Goal: Information Seeking & Learning: Compare options

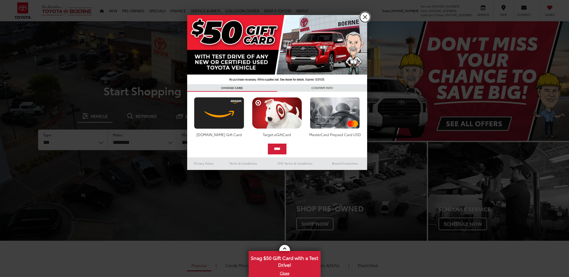
click at [367, 18] on link "X" at bounding box center [365, 17] width 10 height 10
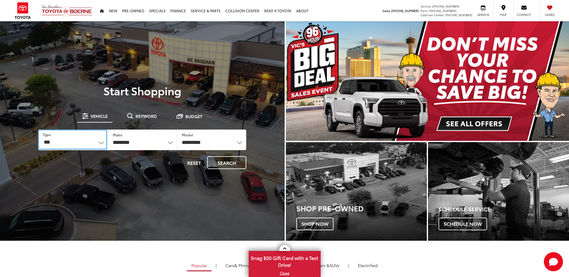
click at [90, 141] on select "*** *** **** *********" at bounding box center [72, 140] width 69 height 20
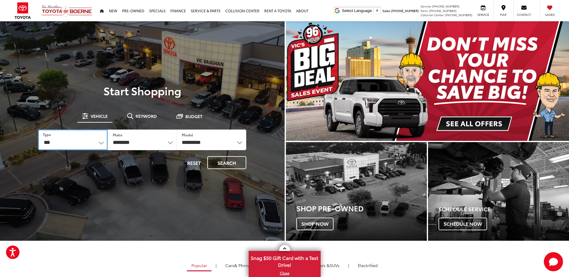
select select "******"
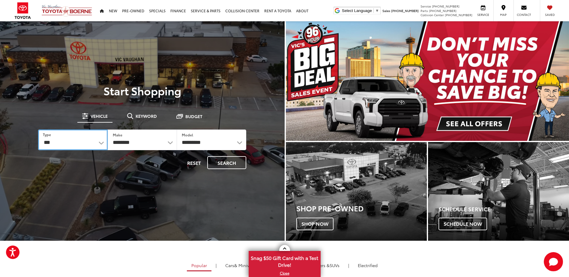
click at [38, 130] on select "*** *** **** *********" at bounding box center [72, 140] width 69 height 21
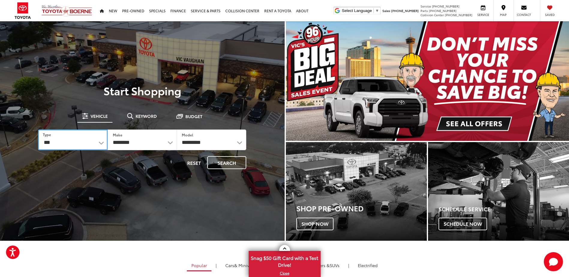
select select
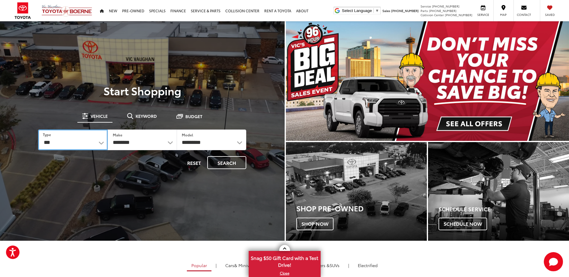
select select
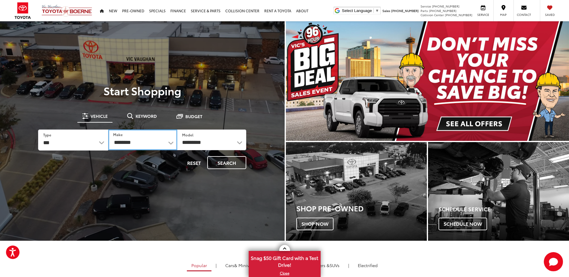
click at [159, 141] on select "**********" at bounding box center [142, 140] width 69 height 21
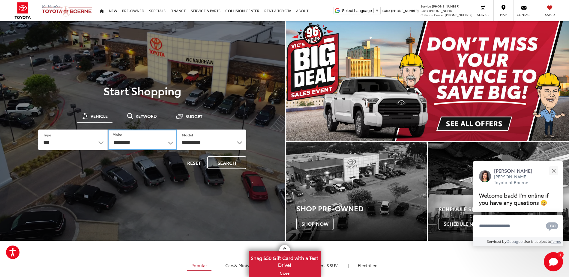
select select "******"
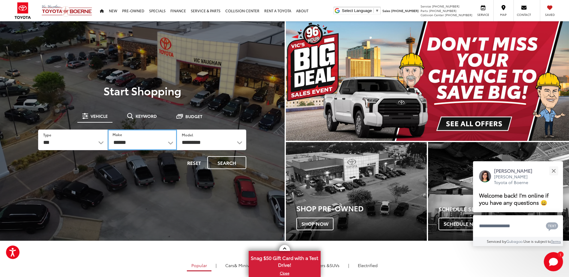
click at [108, 130] on select "**********" at bounding box center [142, 140] width 69 height 21
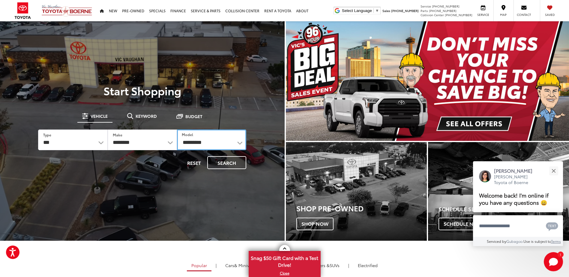
click at [209, 137] on select "**********" at bounding box center [211, 140] width 69 height 21
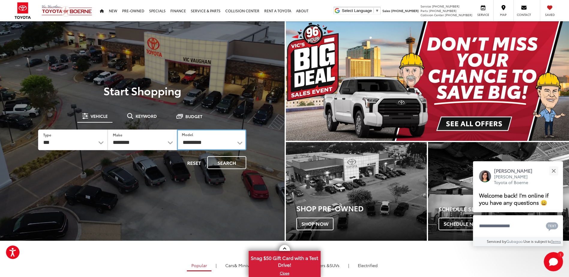
select select "**********"
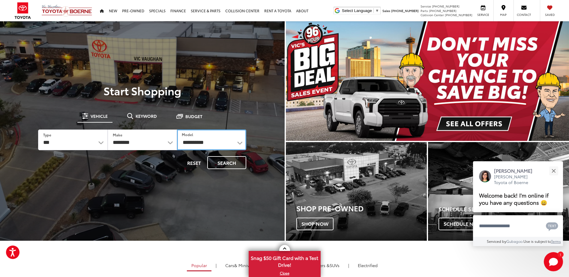
click at [177, 130] on select "**********" at bounding box center [211, 140] width 69 height 21
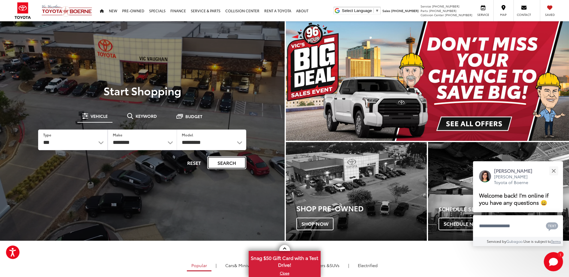
click at [216, 167] on button "Search" at bounding box center [226, 162] width 39 height 13
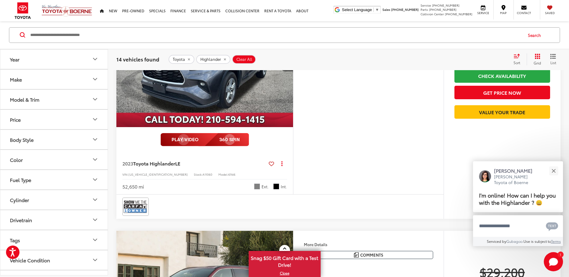
scroll to position [1321, 0]
click at [455, 122] on capital-one-entry-button at bounding box center [455, 122] width 0 height 0
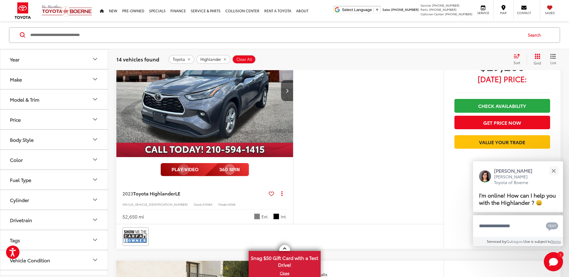
scroll to position [1261, 0]
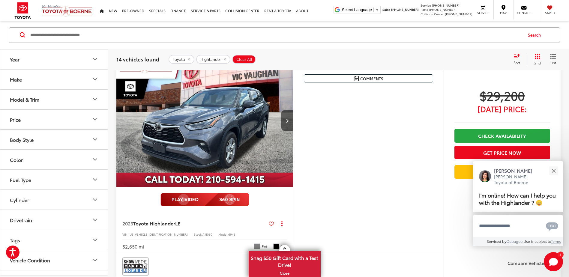
click at [246, 117] on img "2023 Toyota Highlander LE 0" at bounding box center [205, 120] width 178 height 133
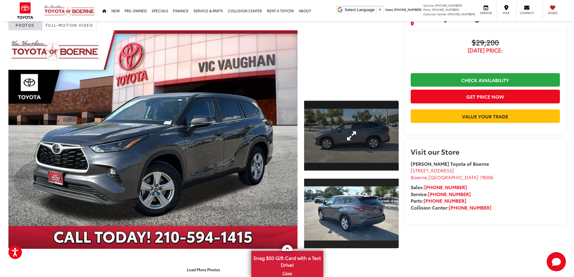
scroll to position [60, 0]
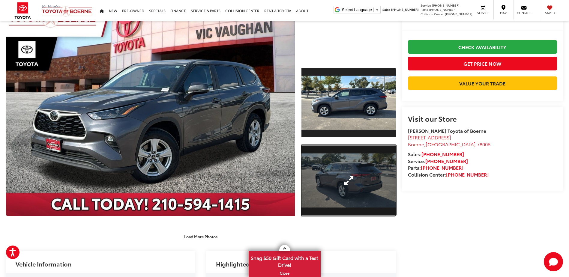
click at [333, 173] on link "Expand Photo 2" at bounding box center [349, 180] width 94 height 71
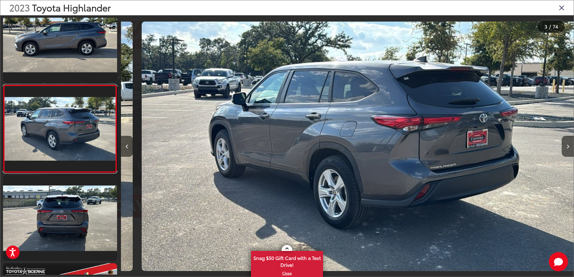
scroll to position [0, 905]
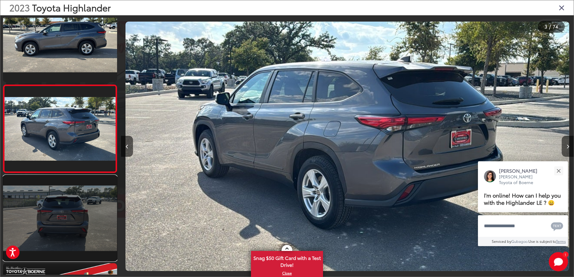
click at [59, 207] on link at bounding box center [60, 219] width 114 height 86
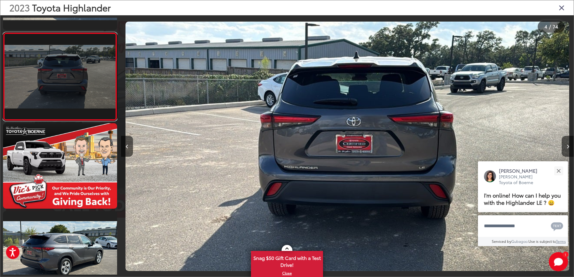
scroll to position [257, 0]
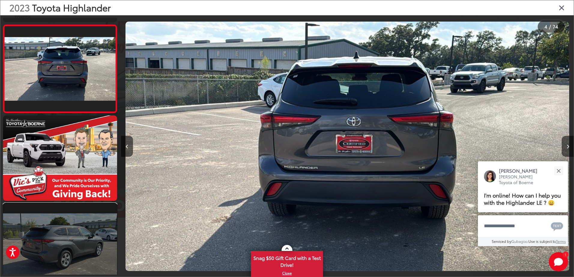
click at [59, 230] on link at bounding box center [60, 247] width 114 height 86
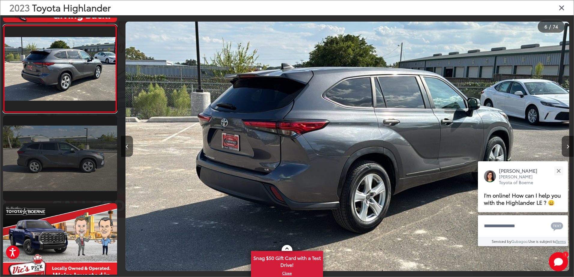
scroll to position [463, 0]
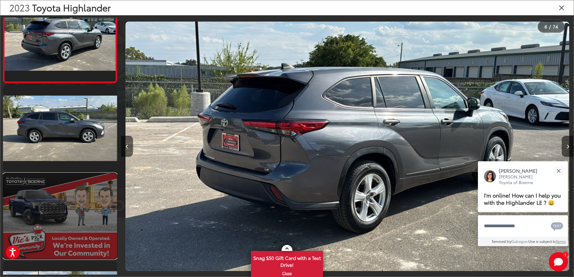
click at [74, 201] on link at bounding box center [60, 216] width 114 height 86
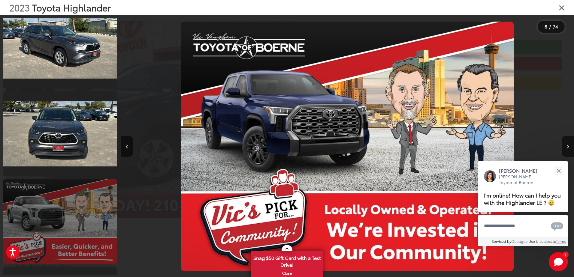
scroll to position [759, 0]
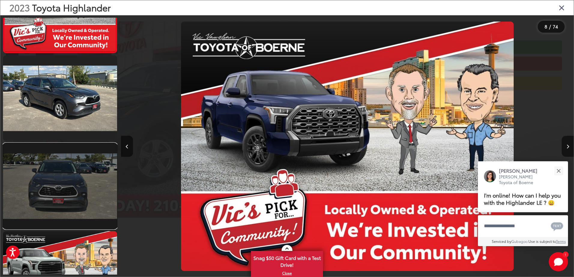
click at [79, 178] on link at bounding box center [60, 186] width 114 height 86
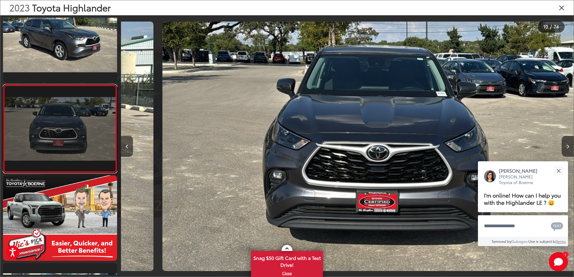
scroll to position [0, 4074]
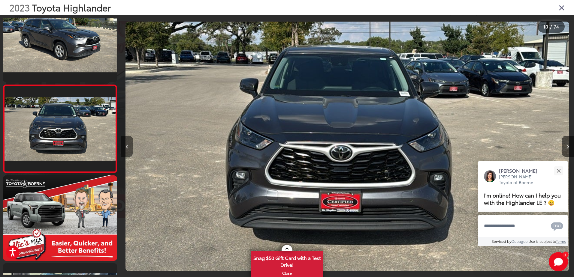
click at [129, 148] on button "Previous image" at bounding box center [127, 146] width 12 height 21
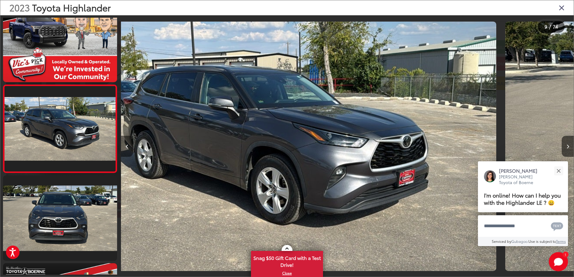
scroll to position [0, 0]
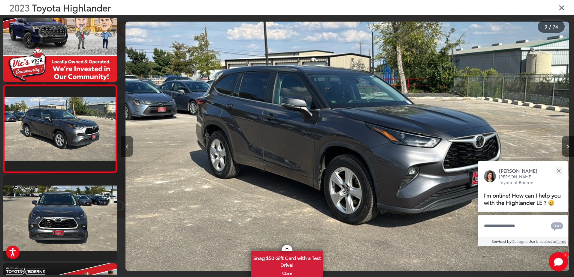
click at [129, 148] on button "Previous image" at bounding box center [127, 146] width 12 height 21
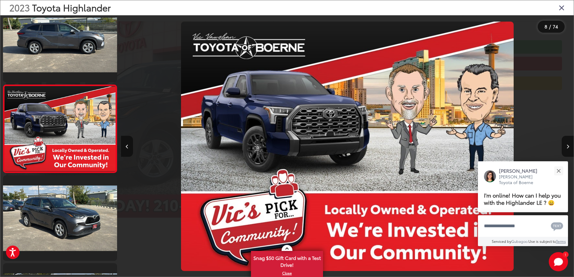
click at [129, 148] on button "Previous image" at bounding box center [127, 146] width 12 height 21
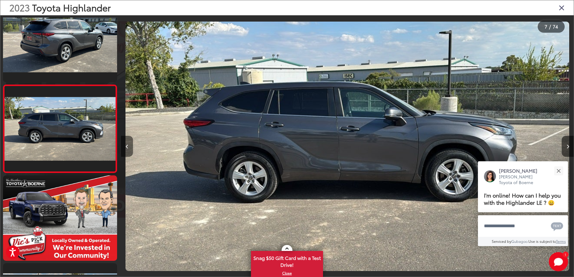
click at [129, 148] on button "Previous image" at bounding box center [127, 146] width 12 height 21
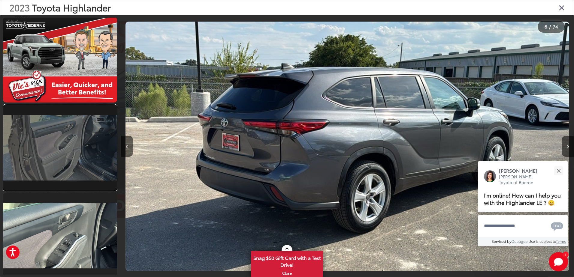
click at [85, 154] on link at bounding box center [60, 148] width 114 height 86
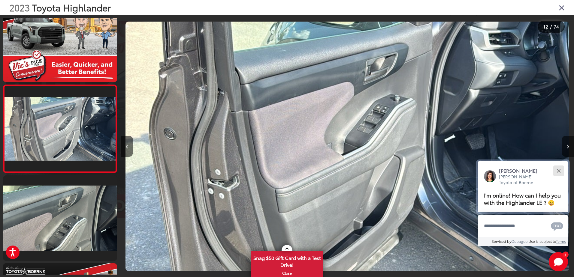
click at [561, 171] on button "Close" at bounding box center [558, 170] width 13 height 13
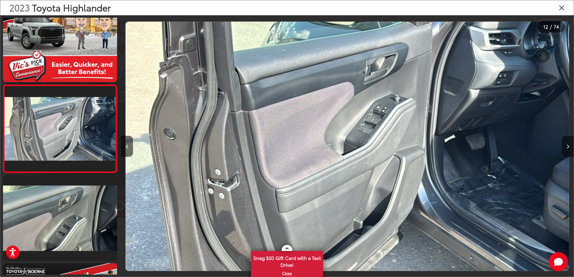
click at [569, 149] on button "Next image" at bounding box center [568, 146] width 12 height 21
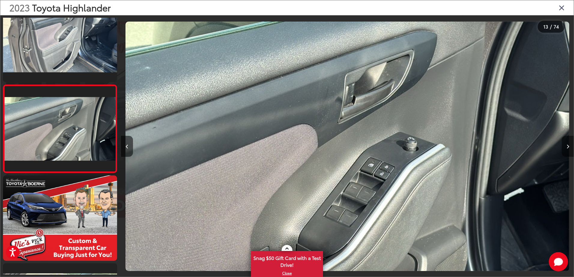
click at [568, 149] on button "Next image" at bounding box center [568, 146] width 12 height 21
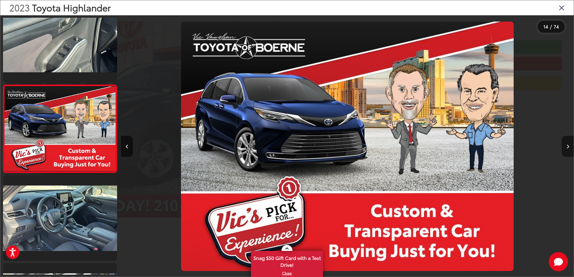
click at [567, 149] on button "Next image" at bounding box center [568, 146] width 12 height 21
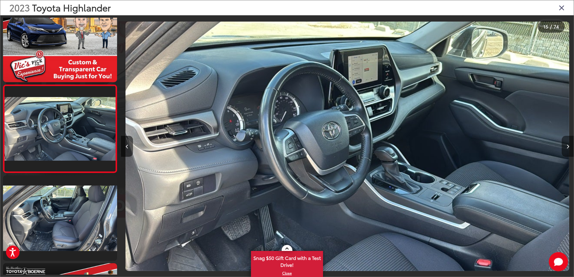
click at [567, 149] on button "Next image" at bounding box center [568, 146] width 12 height 21
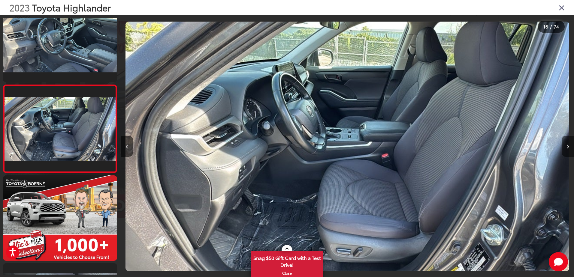
click at [567, 149] on button "Next image" at bounding box center [568, 146] width 12 height 21
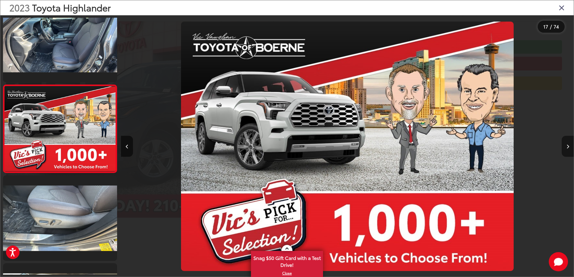
click at [567, 149] on button "Next image" at bounding box center [568, 146] width 12 height 21
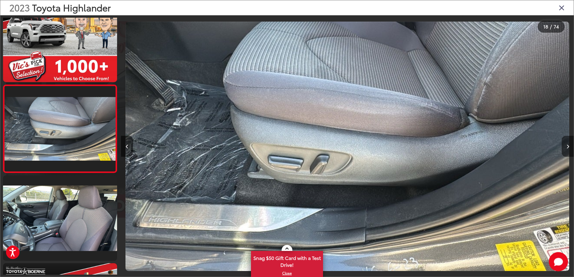
click at [567, 149] on button "Next image" at bounding box center [568, 146] width 12 height 21
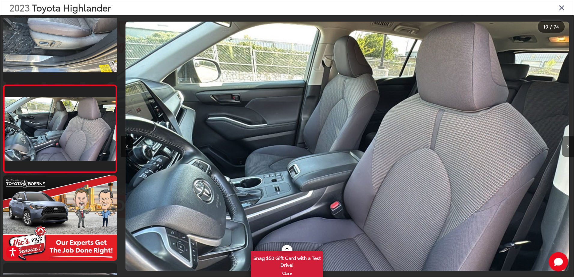
click at [567, 149] on button "Next image" at bounding box center [568, 146] width 12 height 21
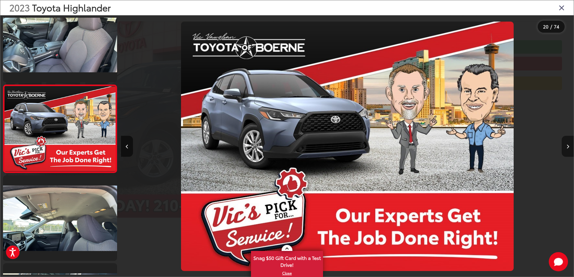
click at [567, 149] on button "Next image" at bounding box center [568, 146] width 12 height 21
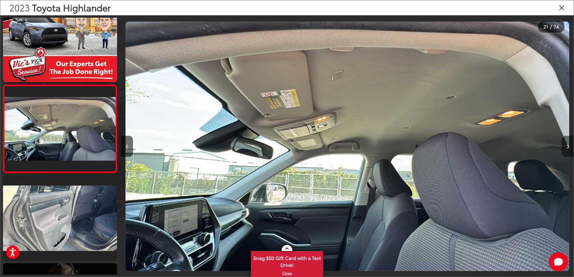
click at [567, 149] on button "Next image" at bounding box center [568, 146] width 12 height 21
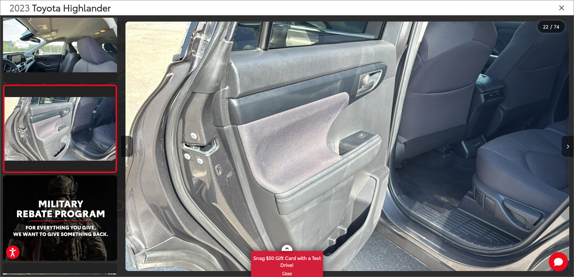
click at [567, 149] on button "Next image" at bounding box center [568, 146] width 12 height 21
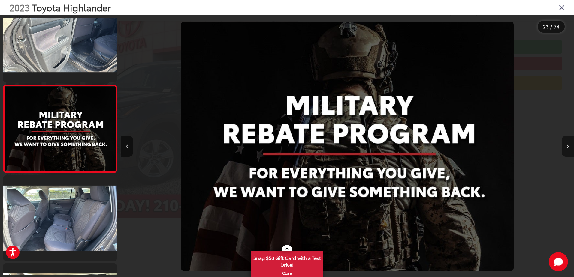
click at [567, 149] on button "Next image" at bounding box center [568, 146] width 12 height 21
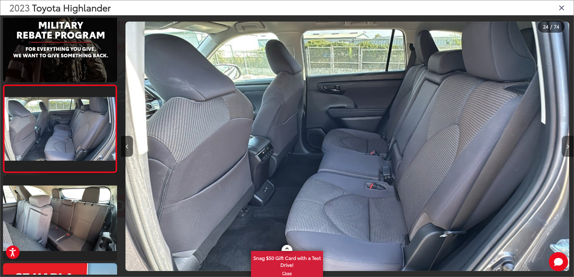
click at [568, 150] on button "Next image" at bounding box center [568, 146] width 12 height 21
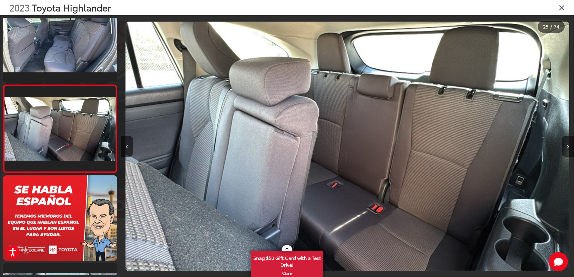
click at [568, 150] on button "Next image" at bounding box center [568, 146] width 12 height 21
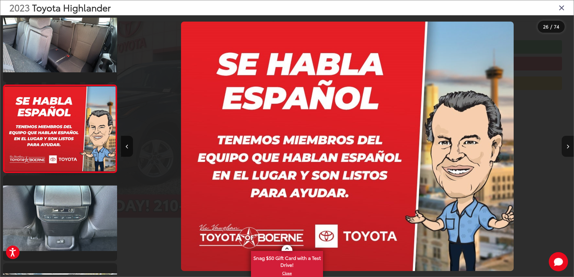
click at [568, 150] on button "Next image" at bounding box center [568, 146] width 12 height 21
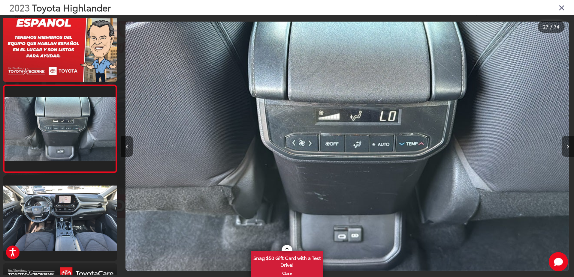
click at [568, 150] on button "Next image" at bounding box center [568, 146] width 12 height 21
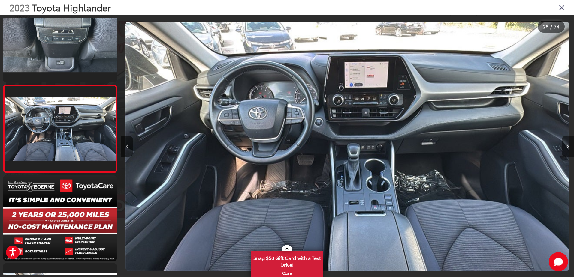
click at [568, 150] on button "Next image" at bounding box center [568, 146] width 12 height 21
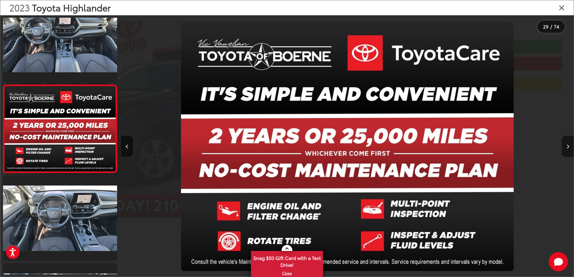
click at [568, 150] on button "Next image" at bounding box center [568, 146] width 12 height 21
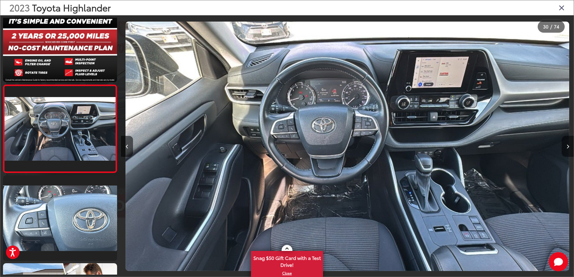
click at [568, 150] on button "Next image" at bounding box center [568, 146] width 12 height 21
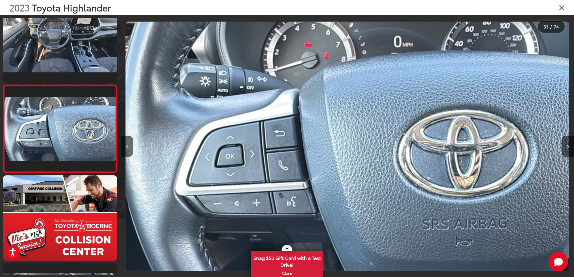
click at [558, 10] on div "2023 Toyota Highlander" at bounding box center [286, 7] width 573 height 15
click at [563, 7] on icon "Close gallery" at bounding box center [562, 8] width 6 height 8
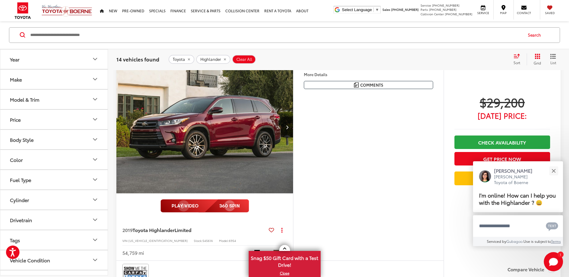
scroll to position [1507, 0]
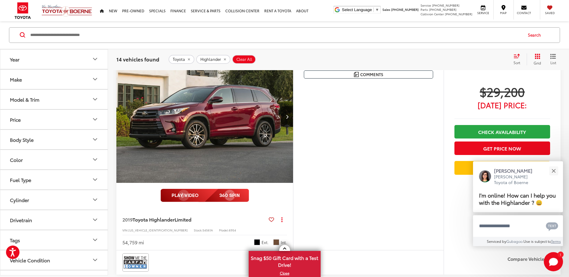
click at [227, 124] on img "2019 Toyota Highlander Limited 0" at bounding box center [205, 116] width 178 height 133
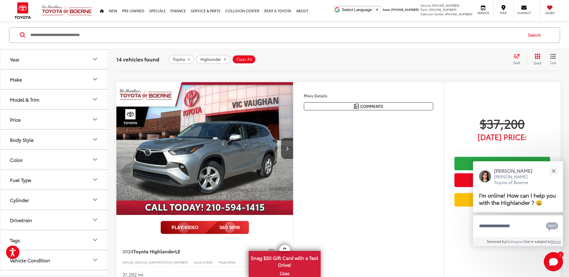
scroll to position [2648, 0]
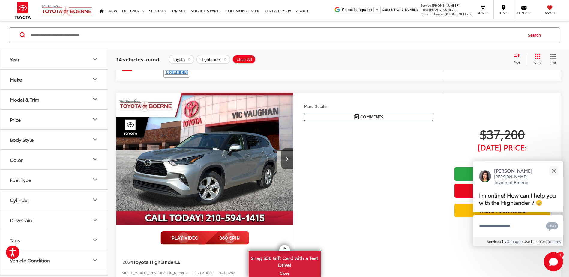
click at [48, 83] on button "Make" at bounding box center [54, 80] width 108 height 20
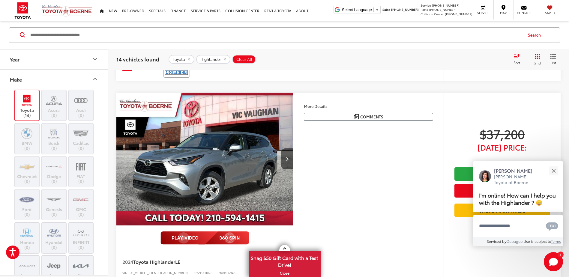
scroll to position [2619, 0]
click at [77, 209] on label "GMC (0)" at bounding box center [81, 205] width 24 height 24
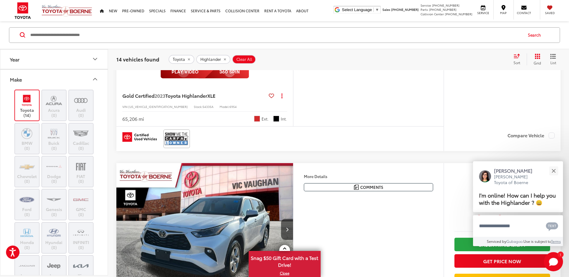
scroll to position [1839, 0]
click at [224, 60] on icon "remove Highlander" at bounding box center [225, 60] width 2 height 2
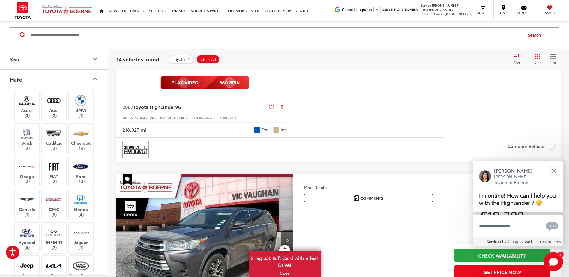
click at [189, 59] on button "Toyota" at bounding box center [182, 59] width 26 height 9
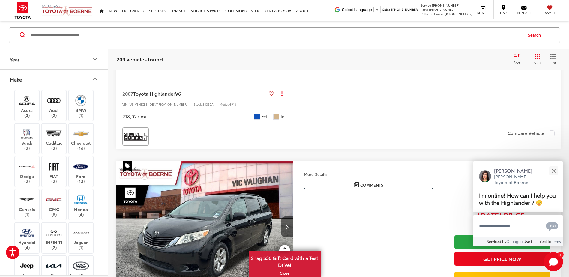
scroll to position [66, 0]
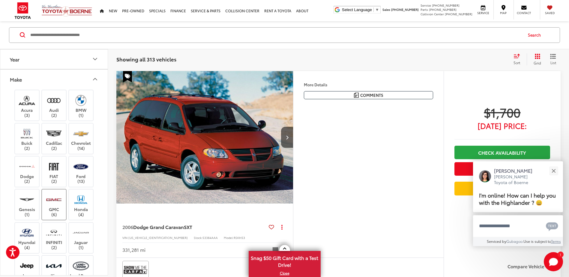
click at [46, 204] on img at bounding box center [54, 200] width 17 height 14
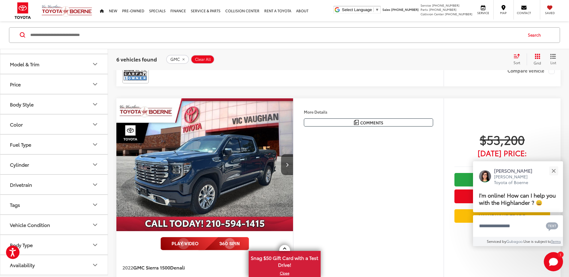
scroll to position [756, 0]
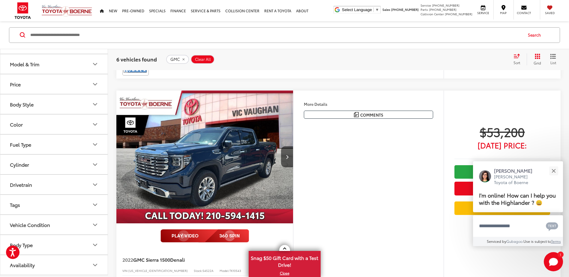
click at [36, 243] on button "Body Type" at bounding box center [54, 246] width 108 height 20
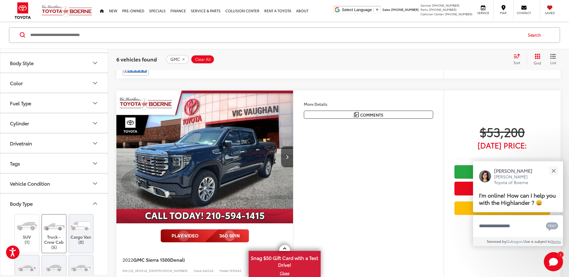
scroll to position [500, 0]
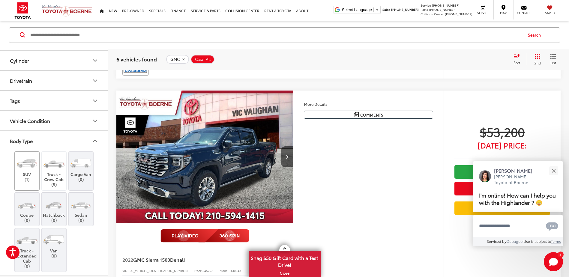
click at [23, 172] on img at bounding box center [27, 163] width 23 height 17
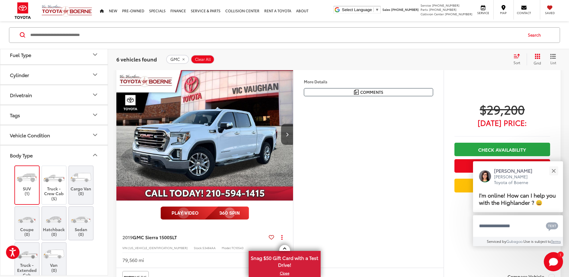
scroll to position [66, 0]
